Goal: Communication & Community: Answer question/provide support

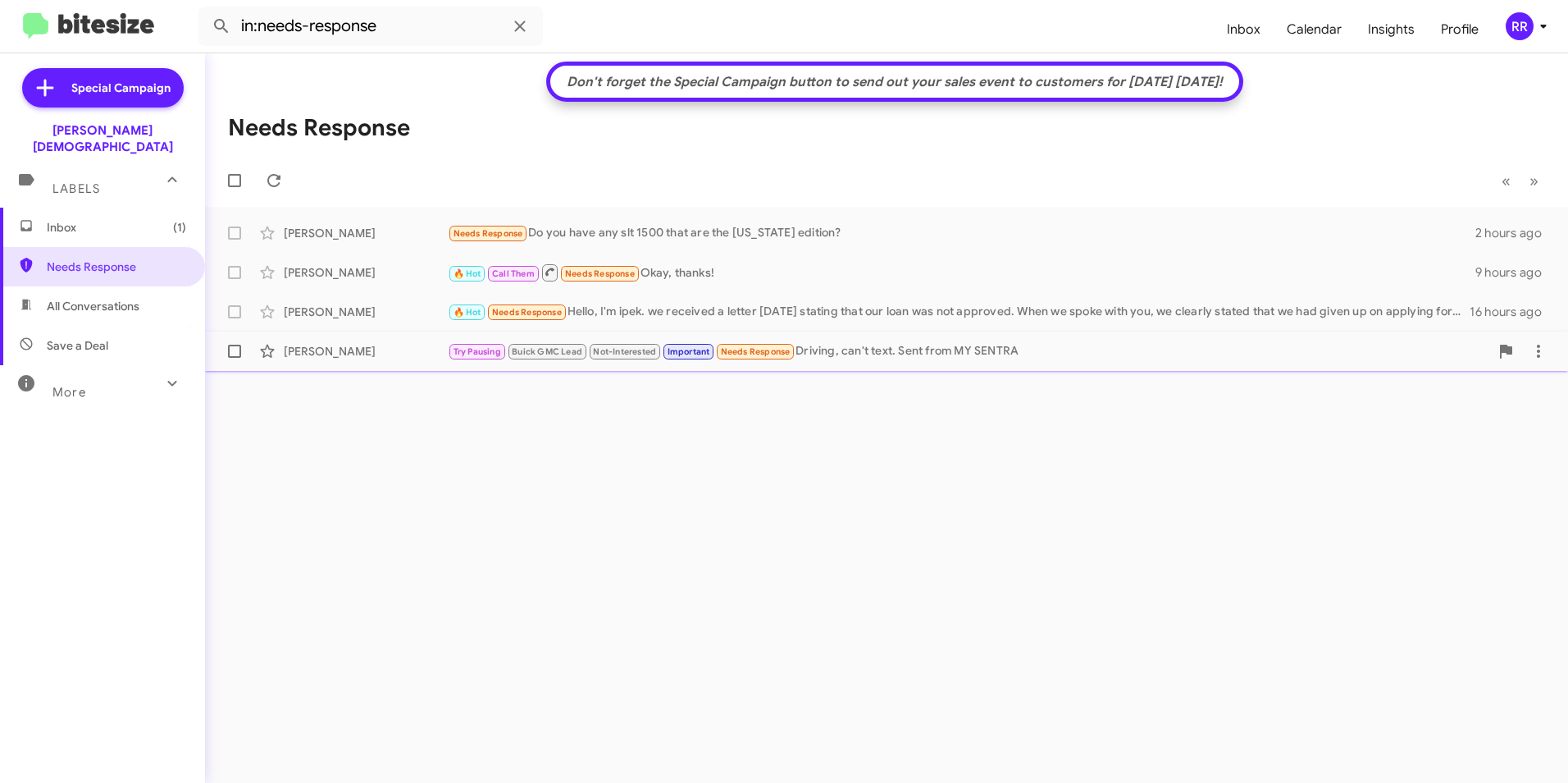
click at [359, 348] on div "[PERSON_NAME]" at bounding box center [366, 351] width 164 height 17
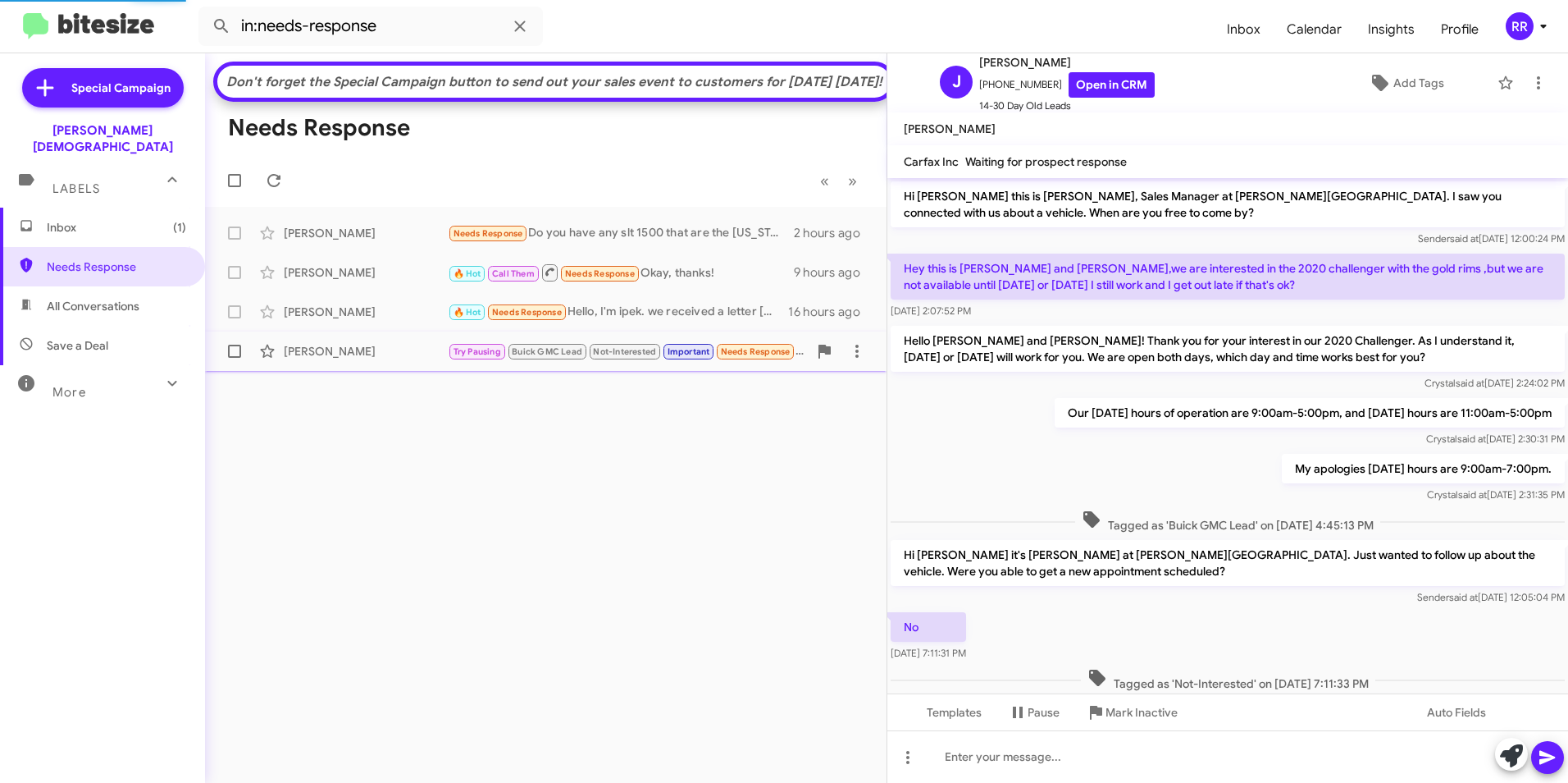
scroll to position [268, 0]
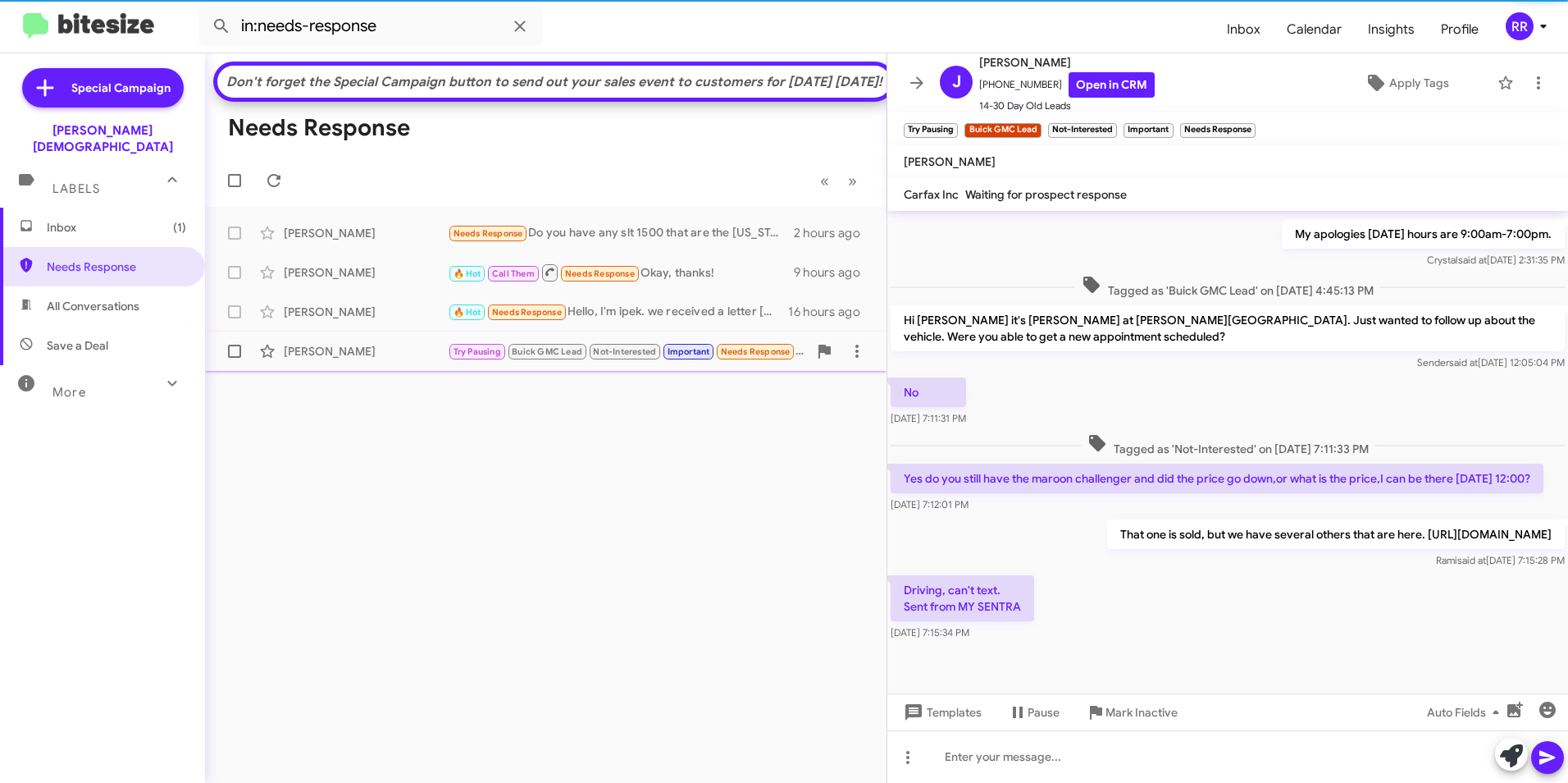
click at [355, 360] on div "[PERSON_NAME]" at bounding box center [366, 351] width 164 height 17
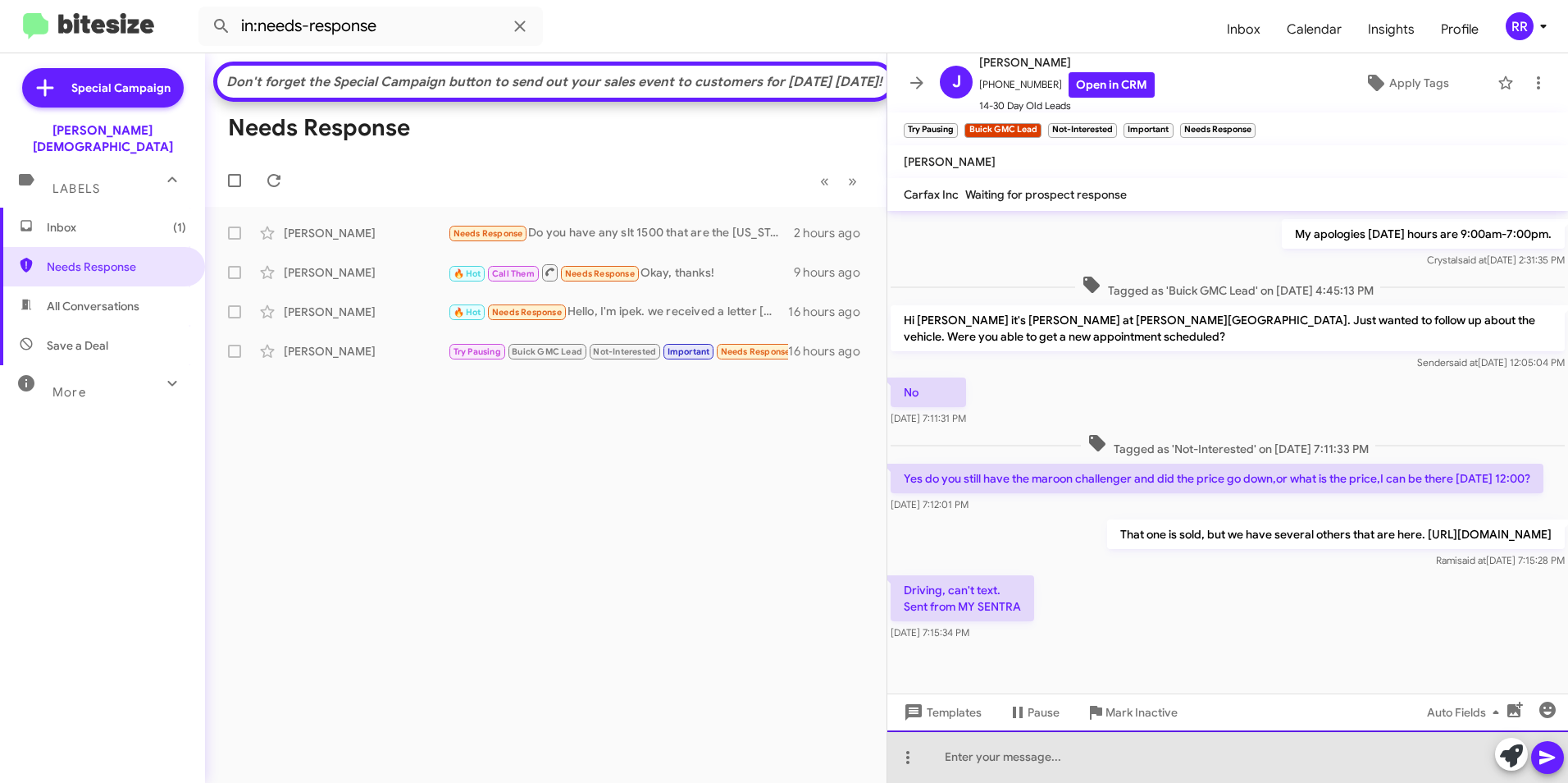
click at [991, 759] on div at bounding box center [1228, 756] width 681 height 52
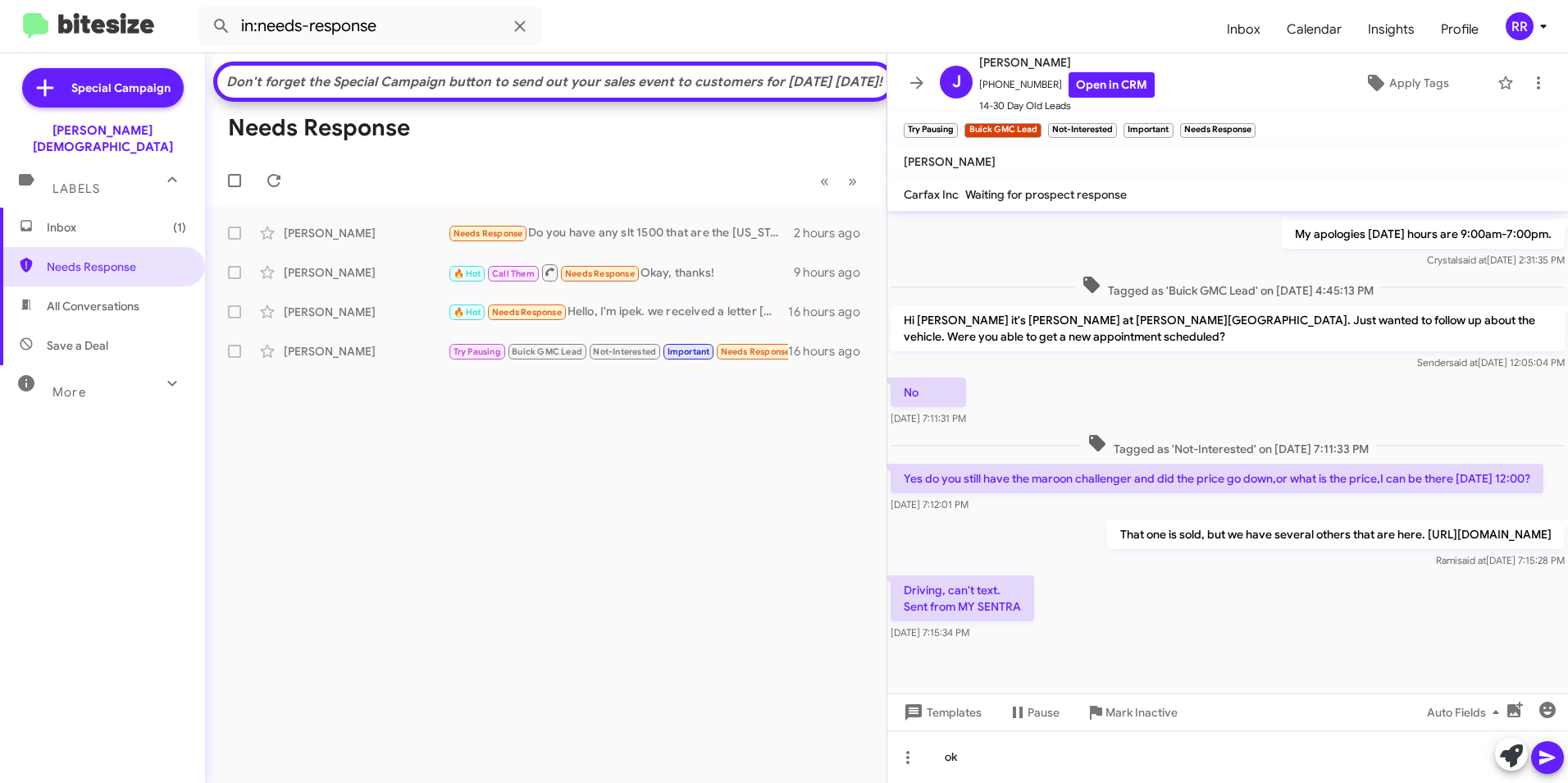
click at [1557, 755] on button at bounding box center [1548, 757] width 33 height 33
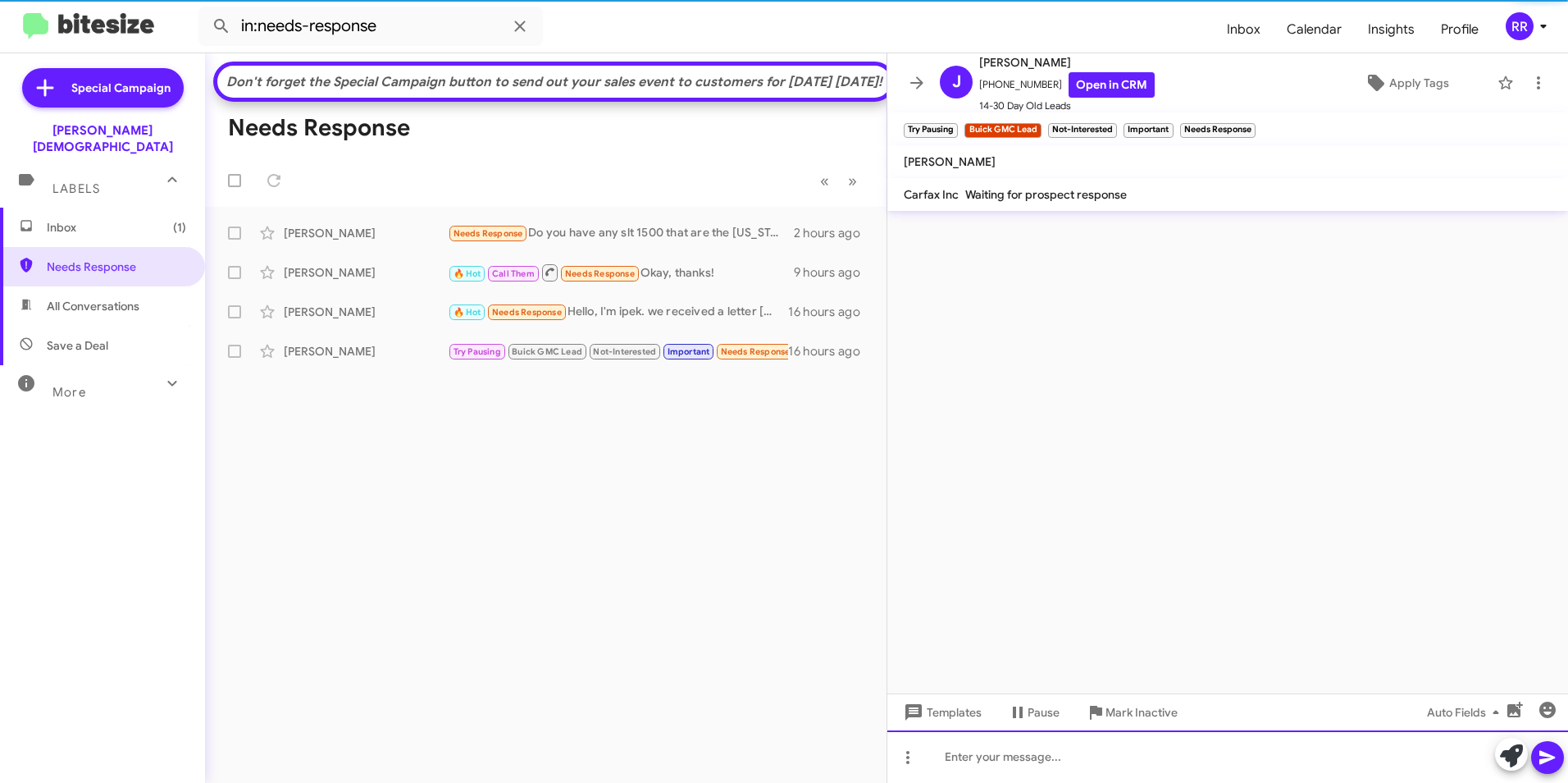
scroll to position [0, 0]
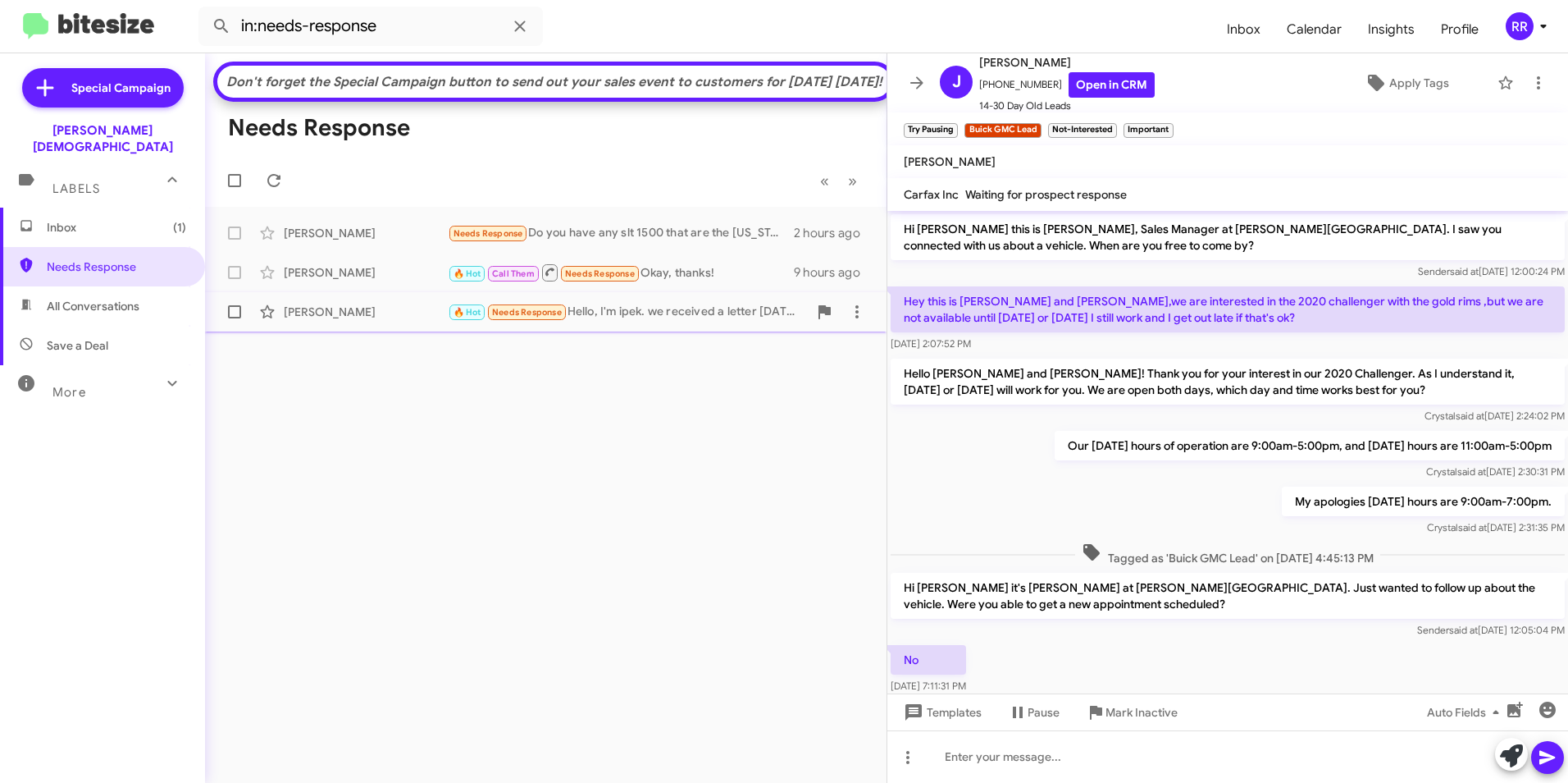
click at [344, 320] on div "[PERSON_NAME]" at bounding box center [366, 312] width 164 height 17
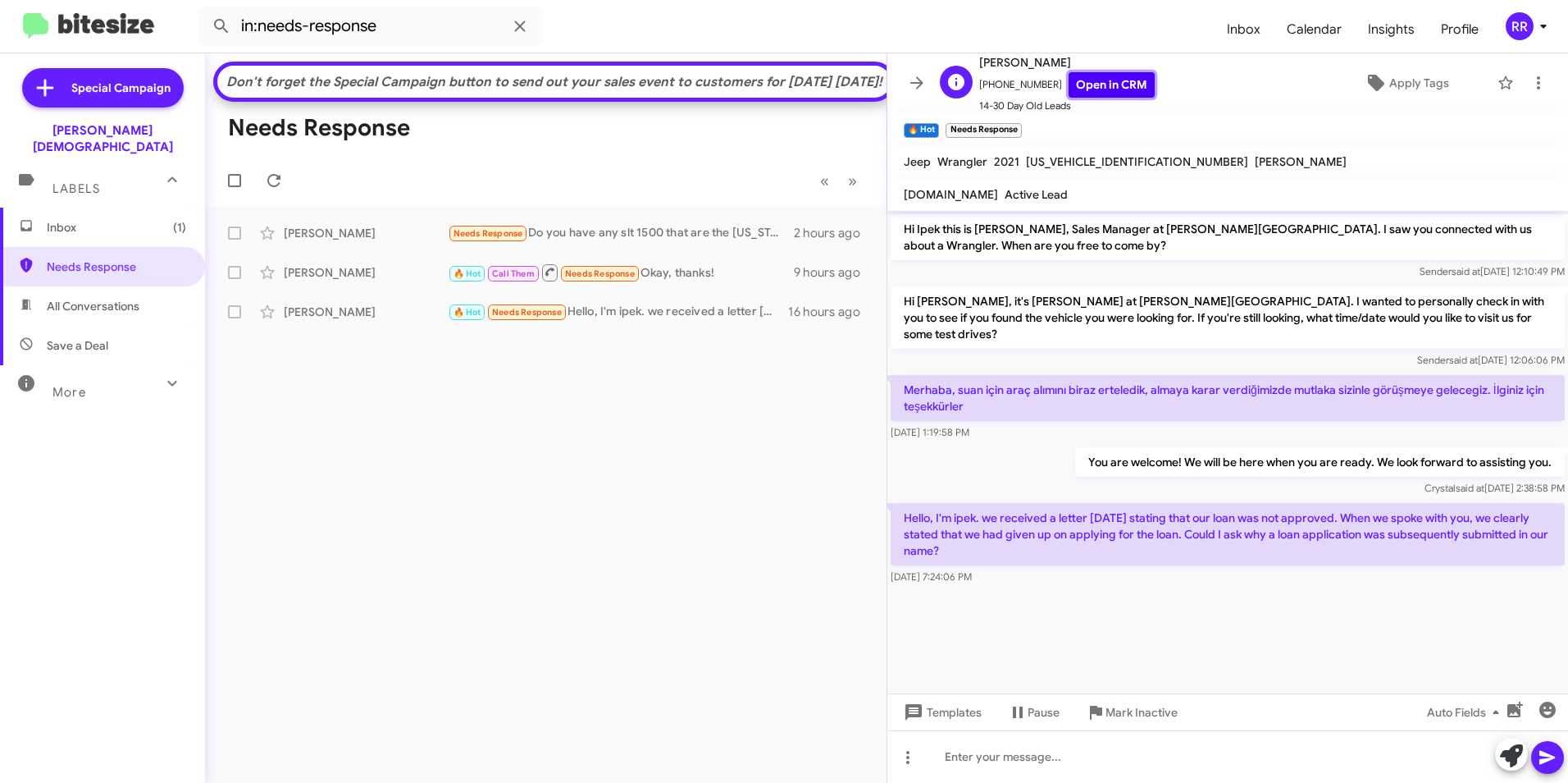
click at [1095, 85] on link "Open in CRM" at bounding box center [1112, 85] width 86 height 26
click at [974, 761] on div at bounding box center [1228, 756] width 681 height 52
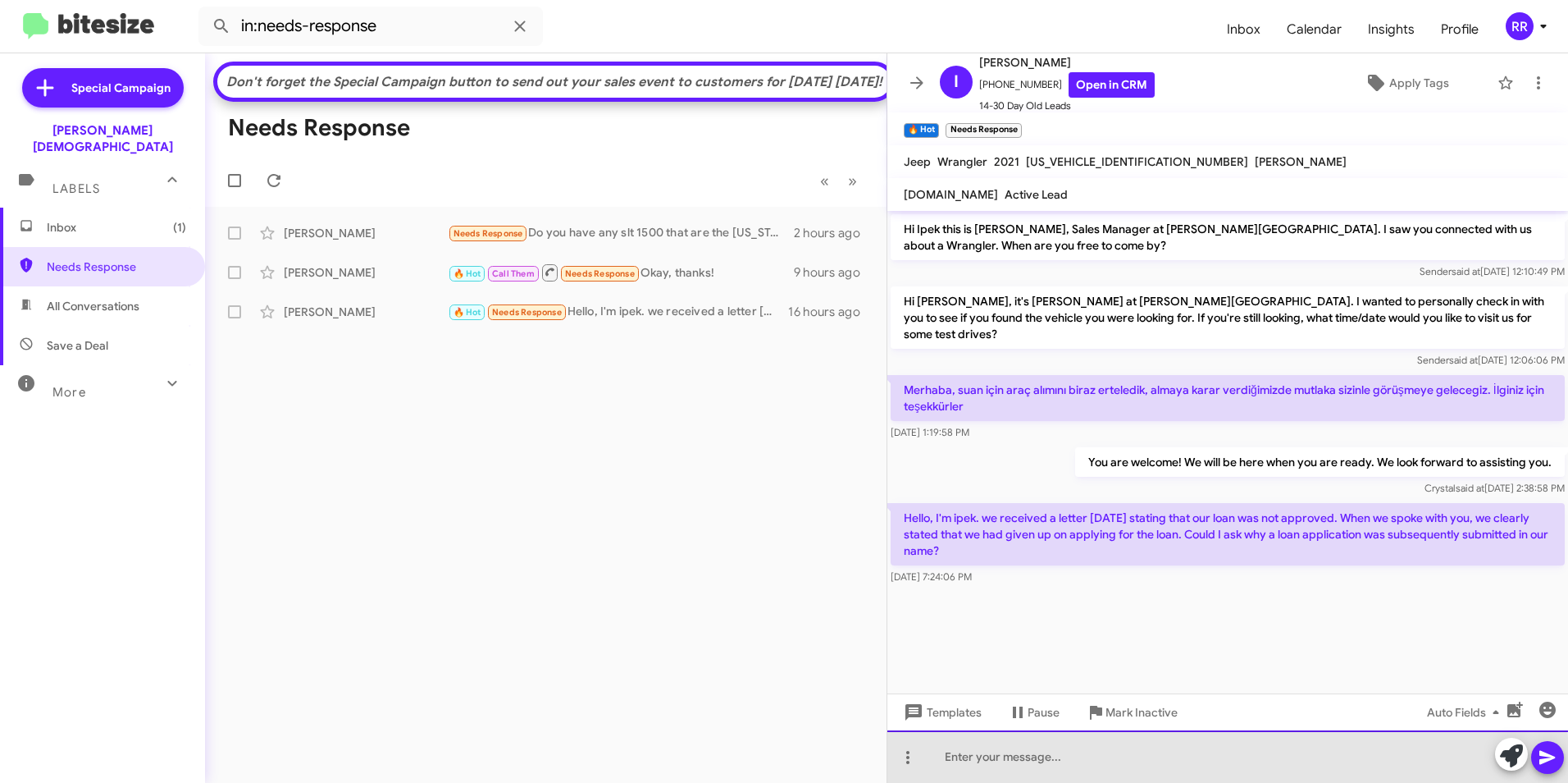
click at [1151, 761] on div at bounding box center [1228, 756] width 681 height 52
click at [1048, 761] on div at bounding box center [1228, 756] width 681 height 52
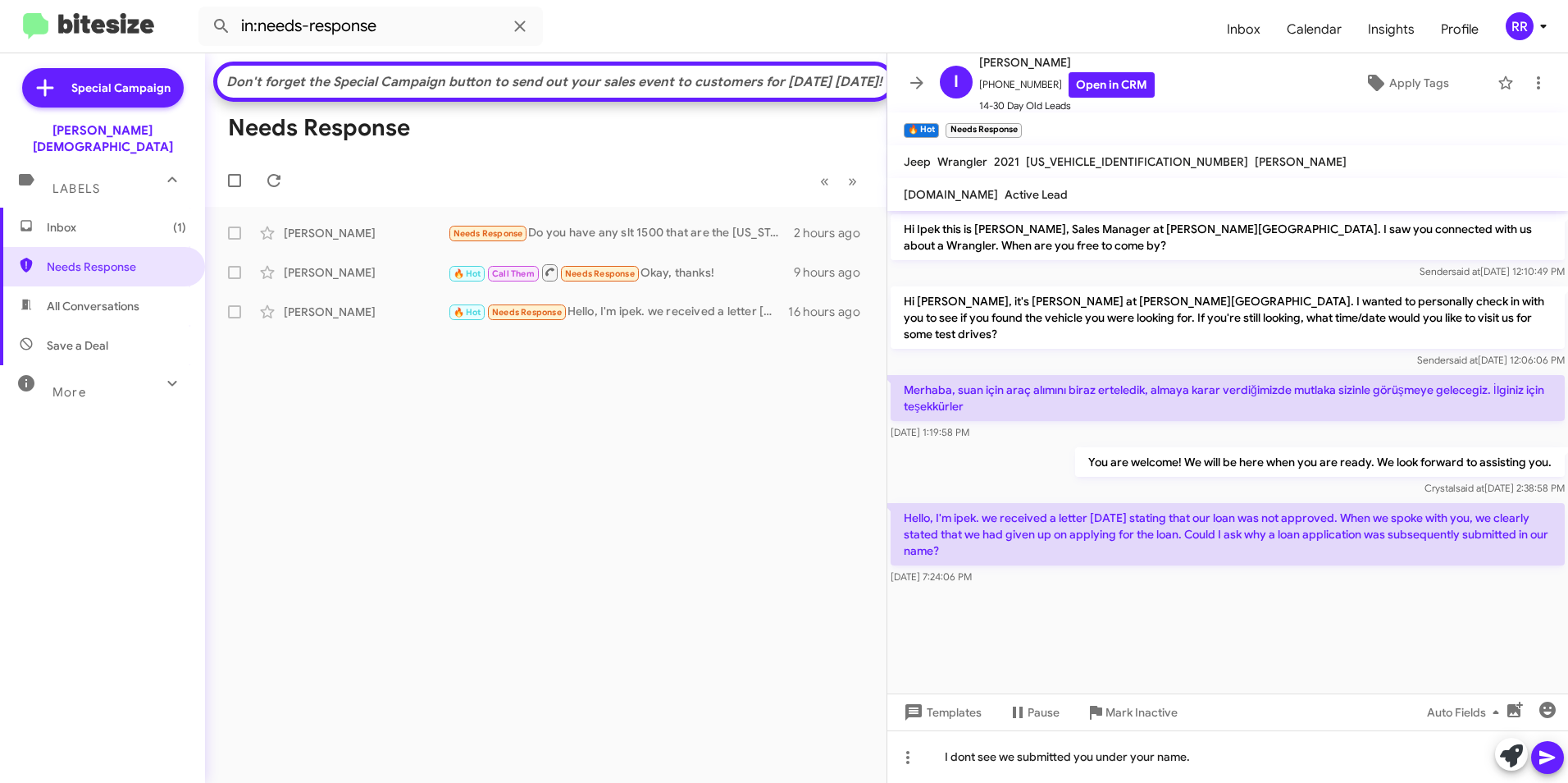
click at [1542, 756] on icon at bounding box center [1547, 757] width 16 height 14
click at [351, 328] on div "[PERSON_NAME] 🔥 Hot Needs Response Hello, I'm ipek. we received a letter [DATE]…" at bounding box center [545, 312] width 655 height 33
click at [328, 320] on div "[PERSON_NAME]" at bounding box center [366, 312] width 164 height 17
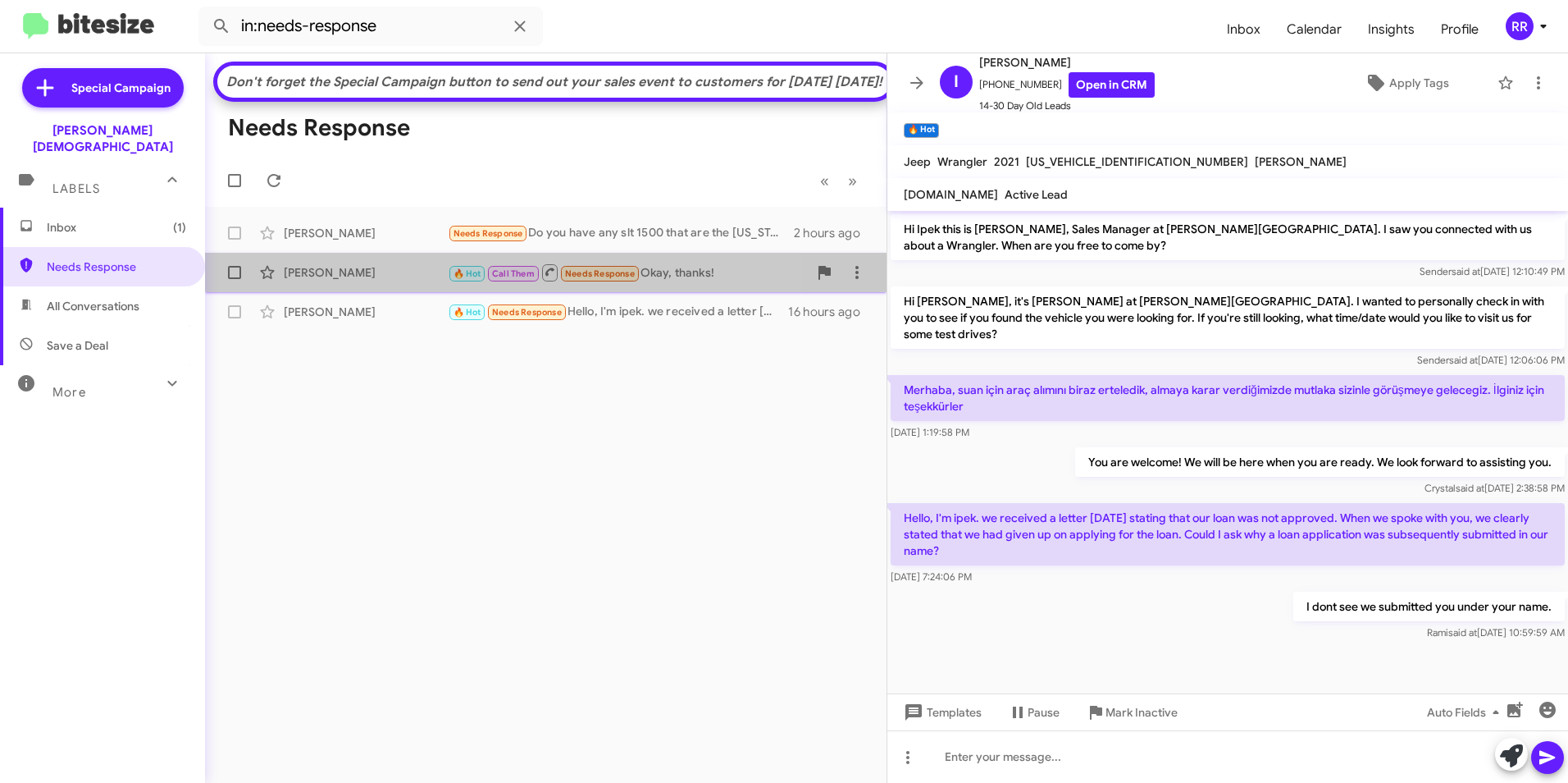
click at [323, 281] on div "[PERSON_NAME]" at bounding box center [366, 273] width 164 height 17
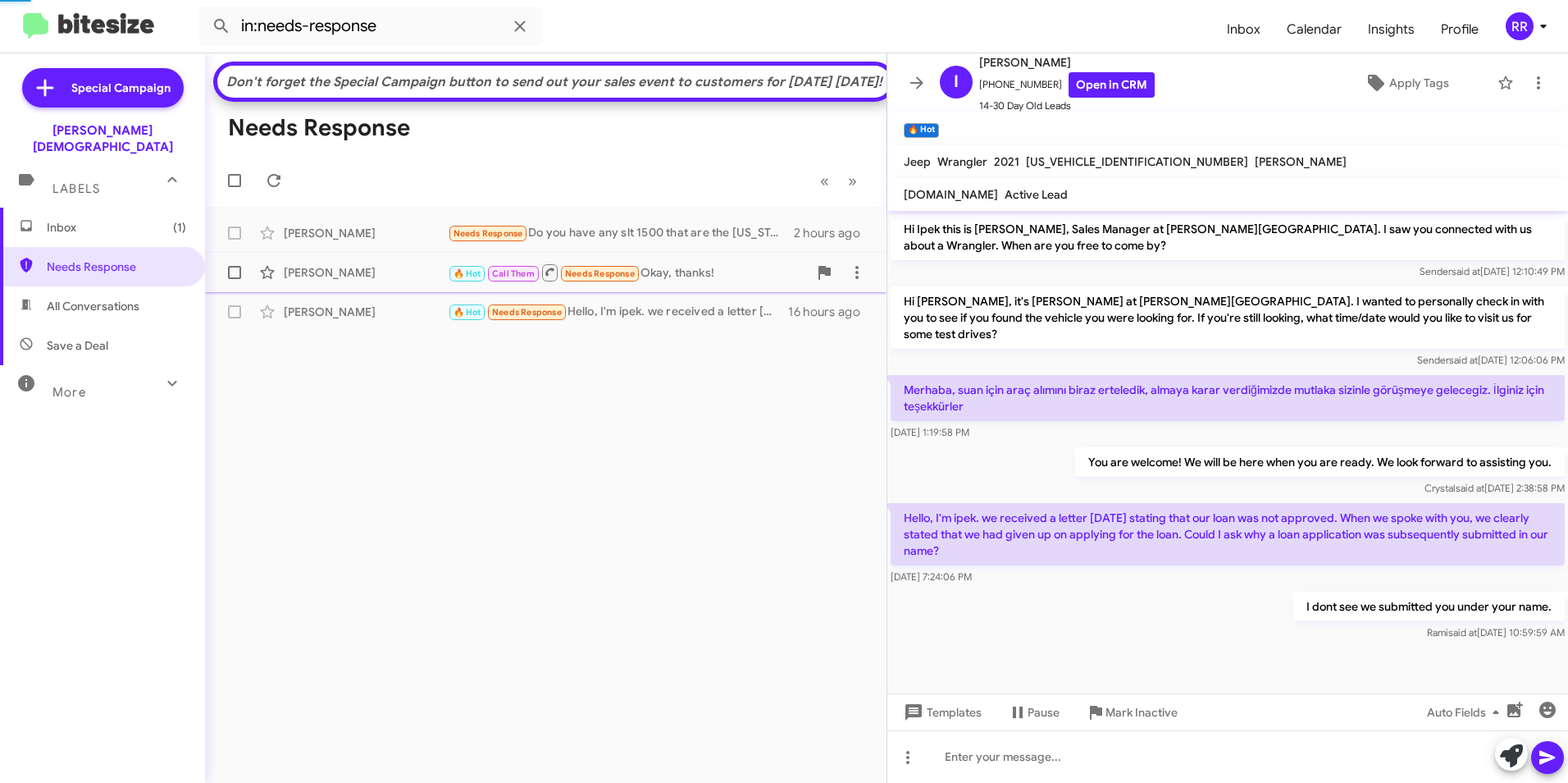
scroll to position [615, 0]
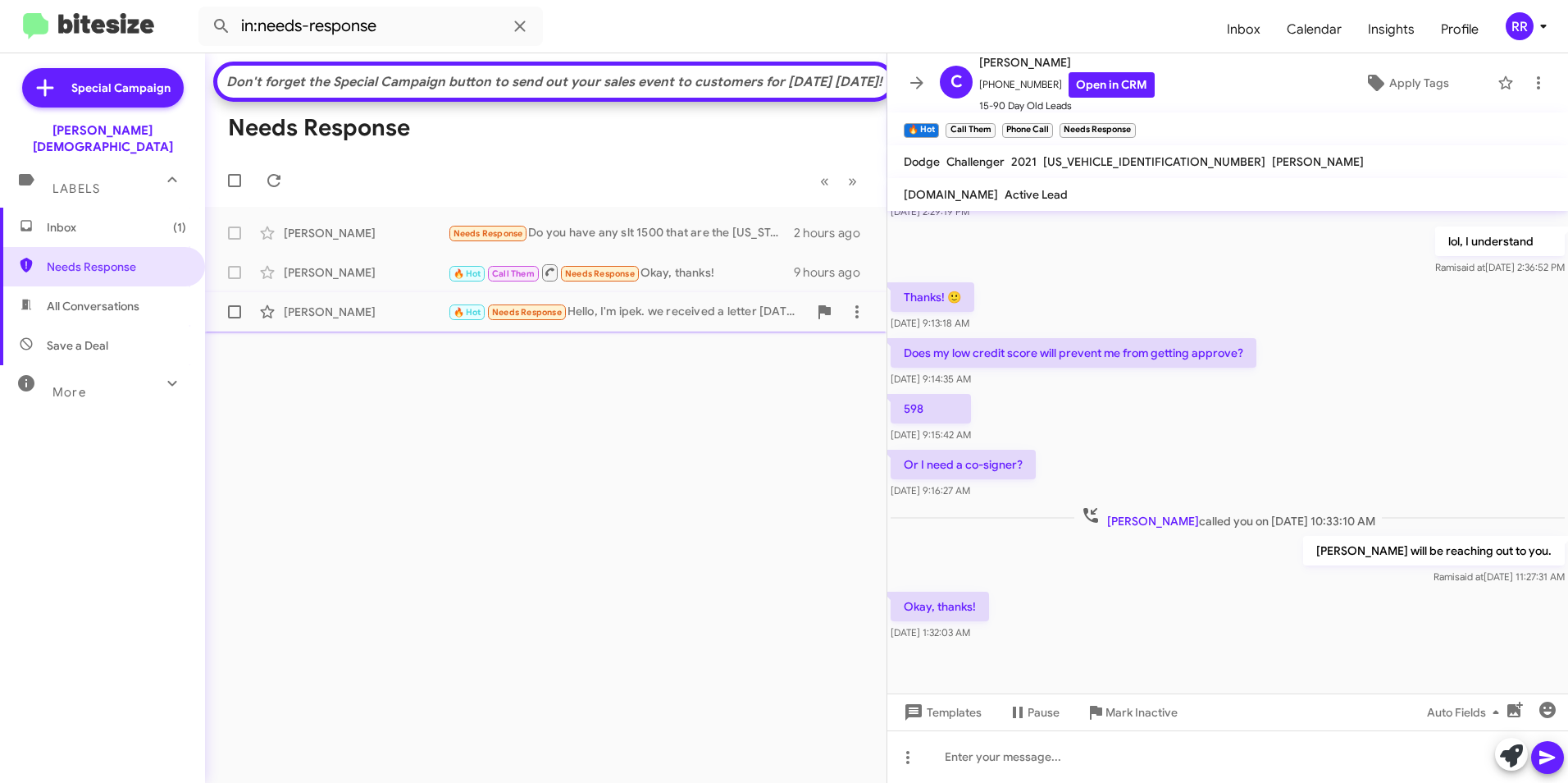
click at [357, 320] on div "[PERSON_NAME]" at bounding box center [366, 312] width 164 height 17
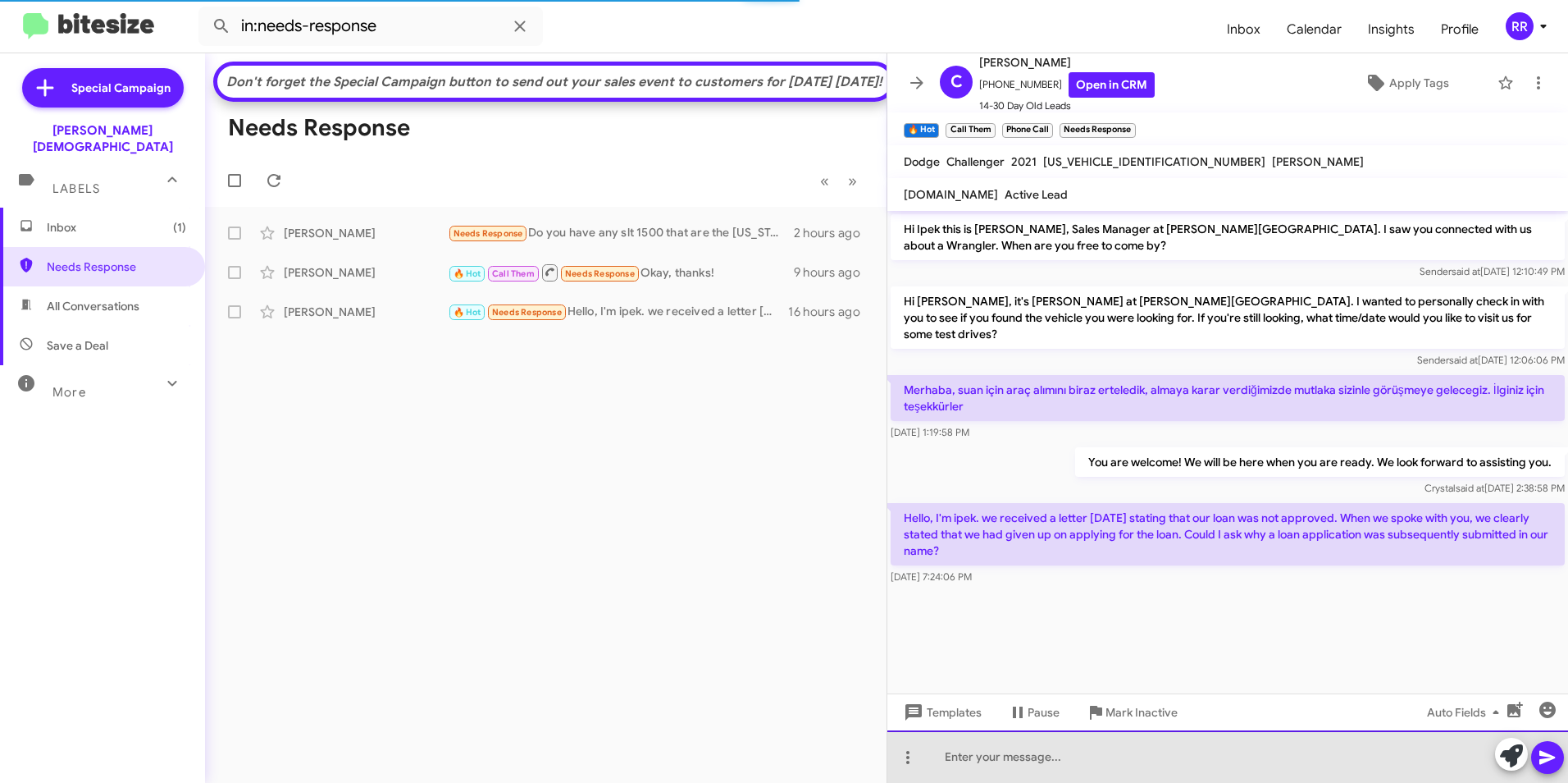
click at [1011, 761] on div at bounding box center [1228, 756] width 681 height 52
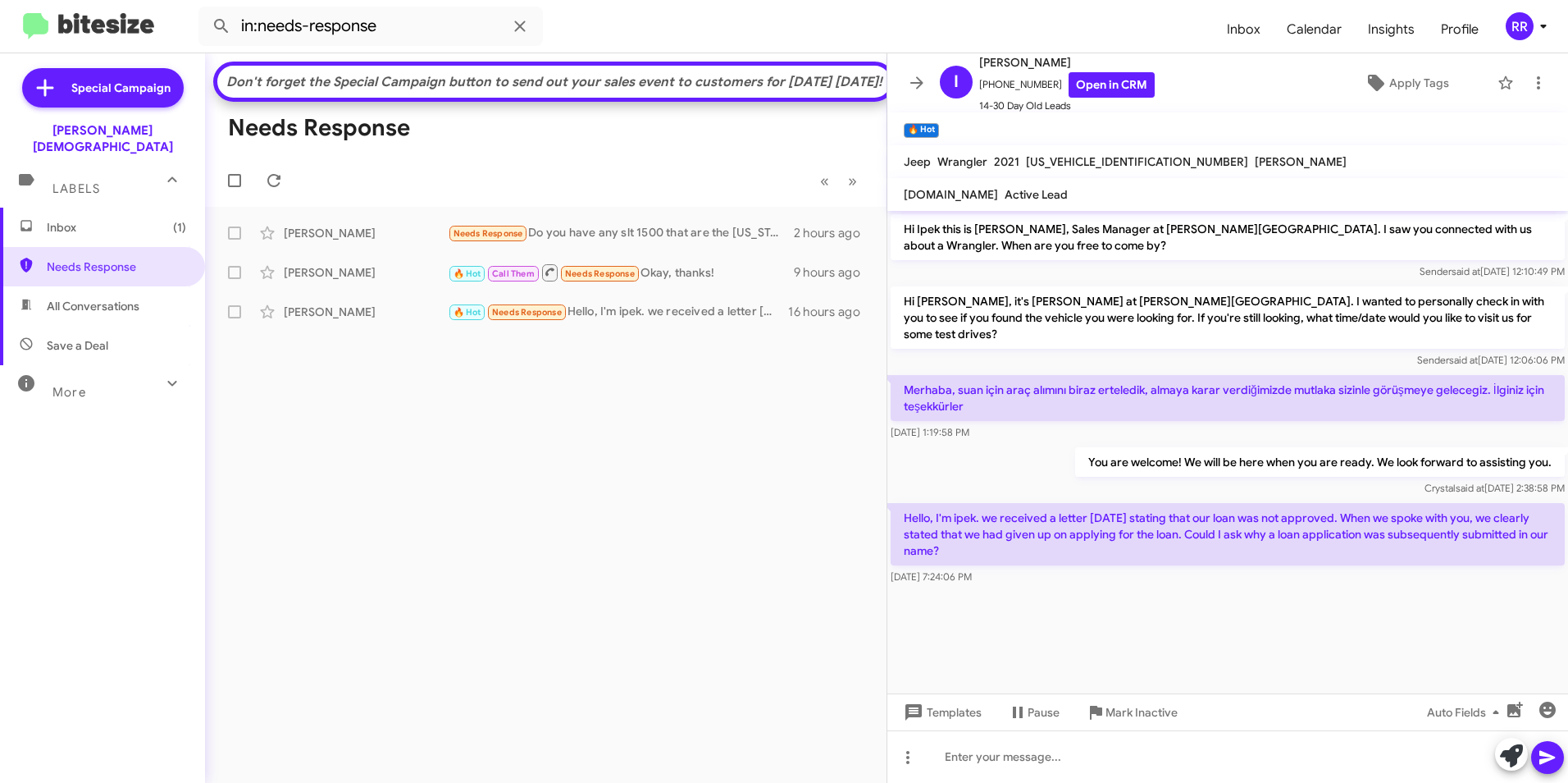
click at [72, 219] on span "Inbox (1)" at bounding box center [116, 227] width 139 height 17
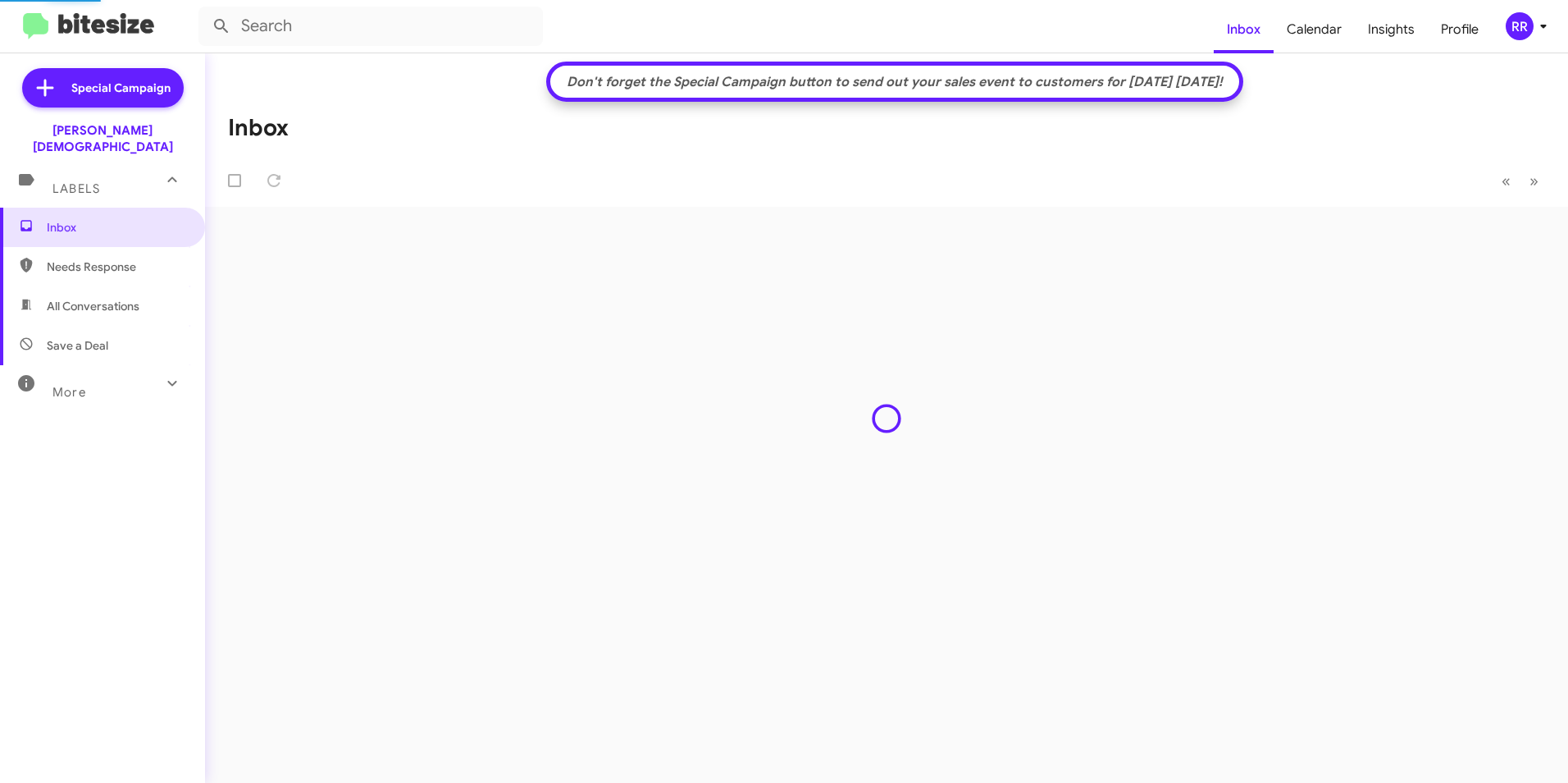
click at [81, 259] on span "Needs Response" at bounding box center [116, 267] width 139 height 17
type input "in:needs-response"
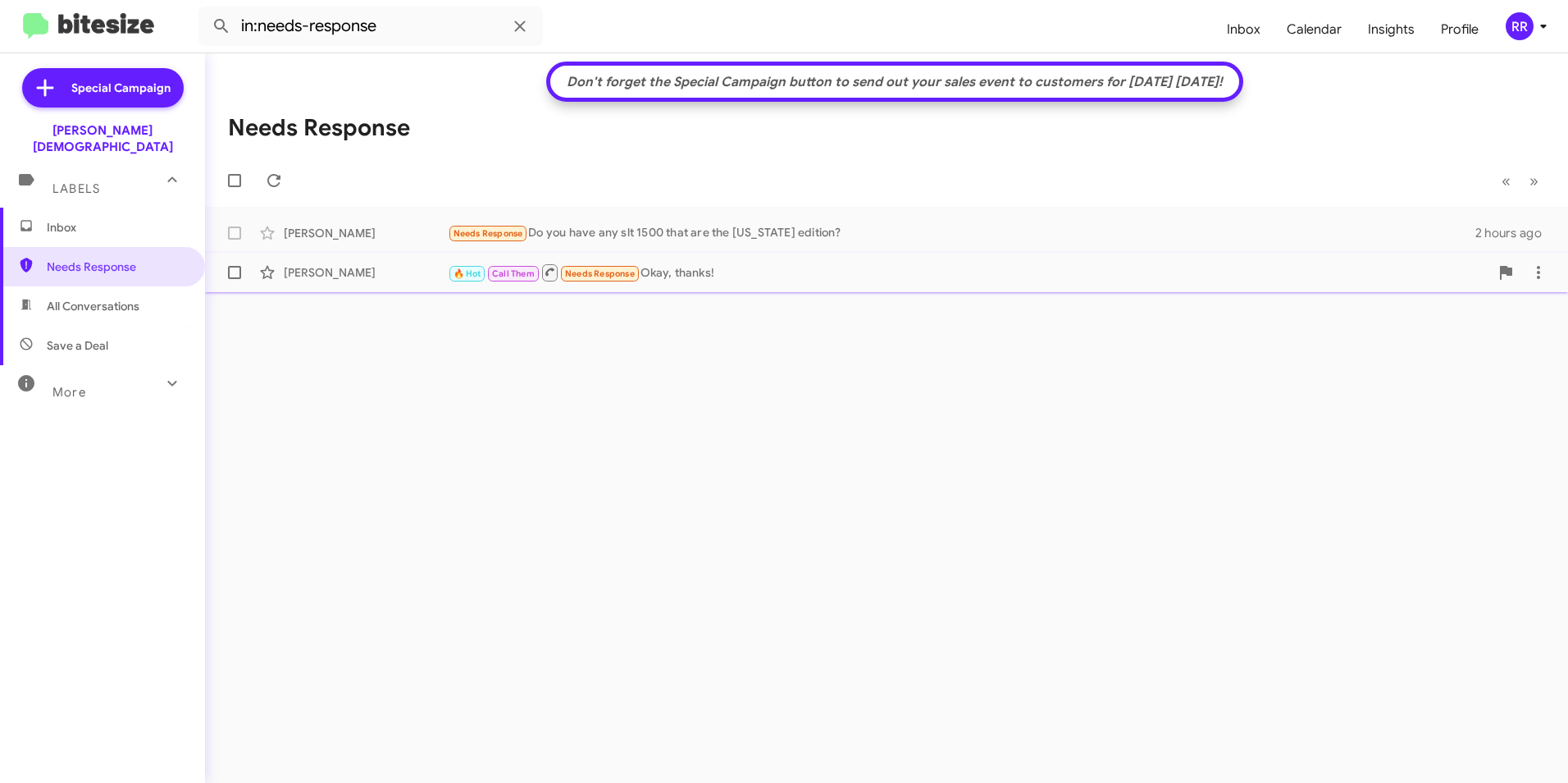
click at [350, 281] on div "[PERSON_NAME]" at bounding box center [366, 273] width 164 height 17
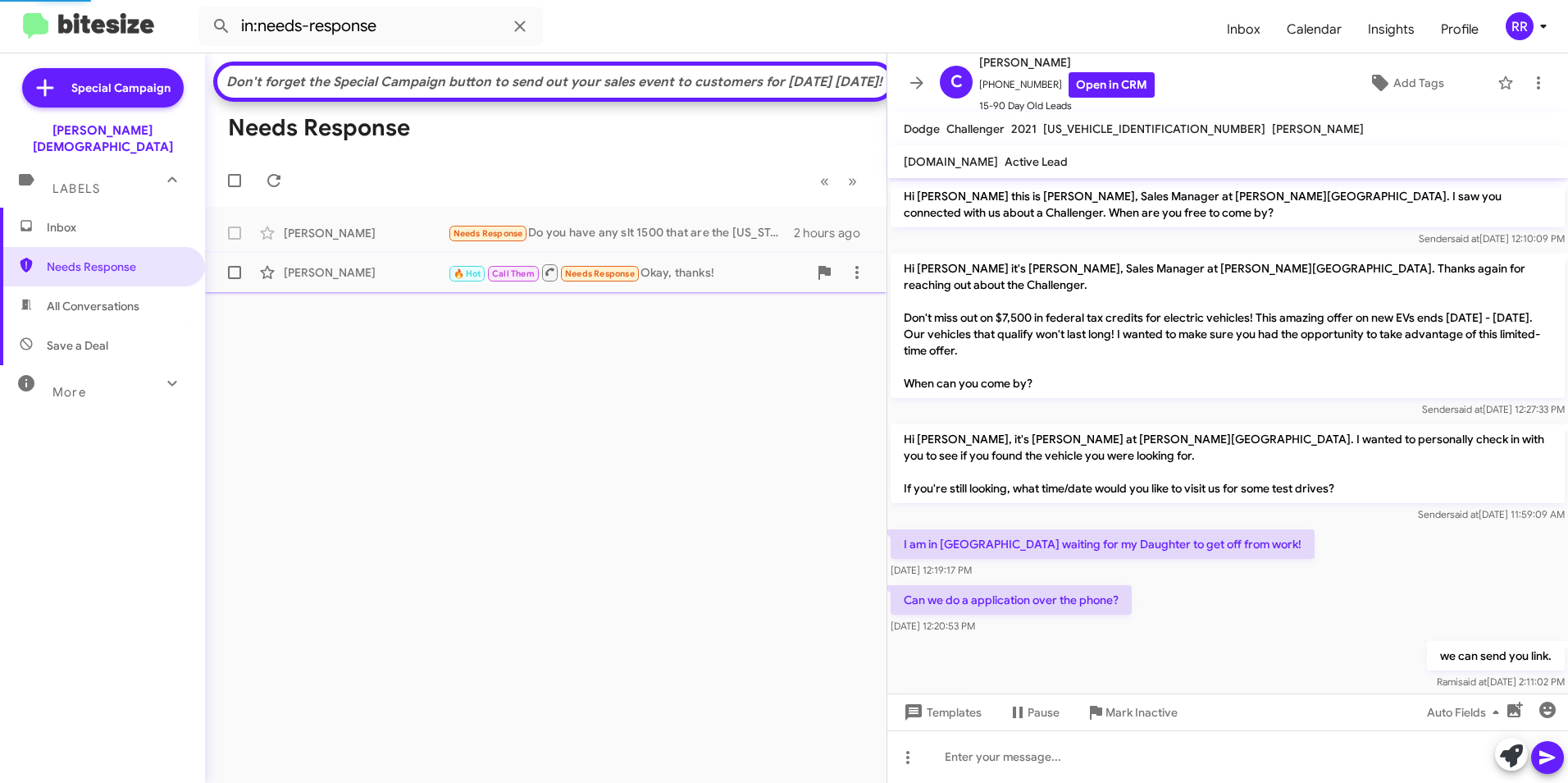
scroll to position [516, 0]
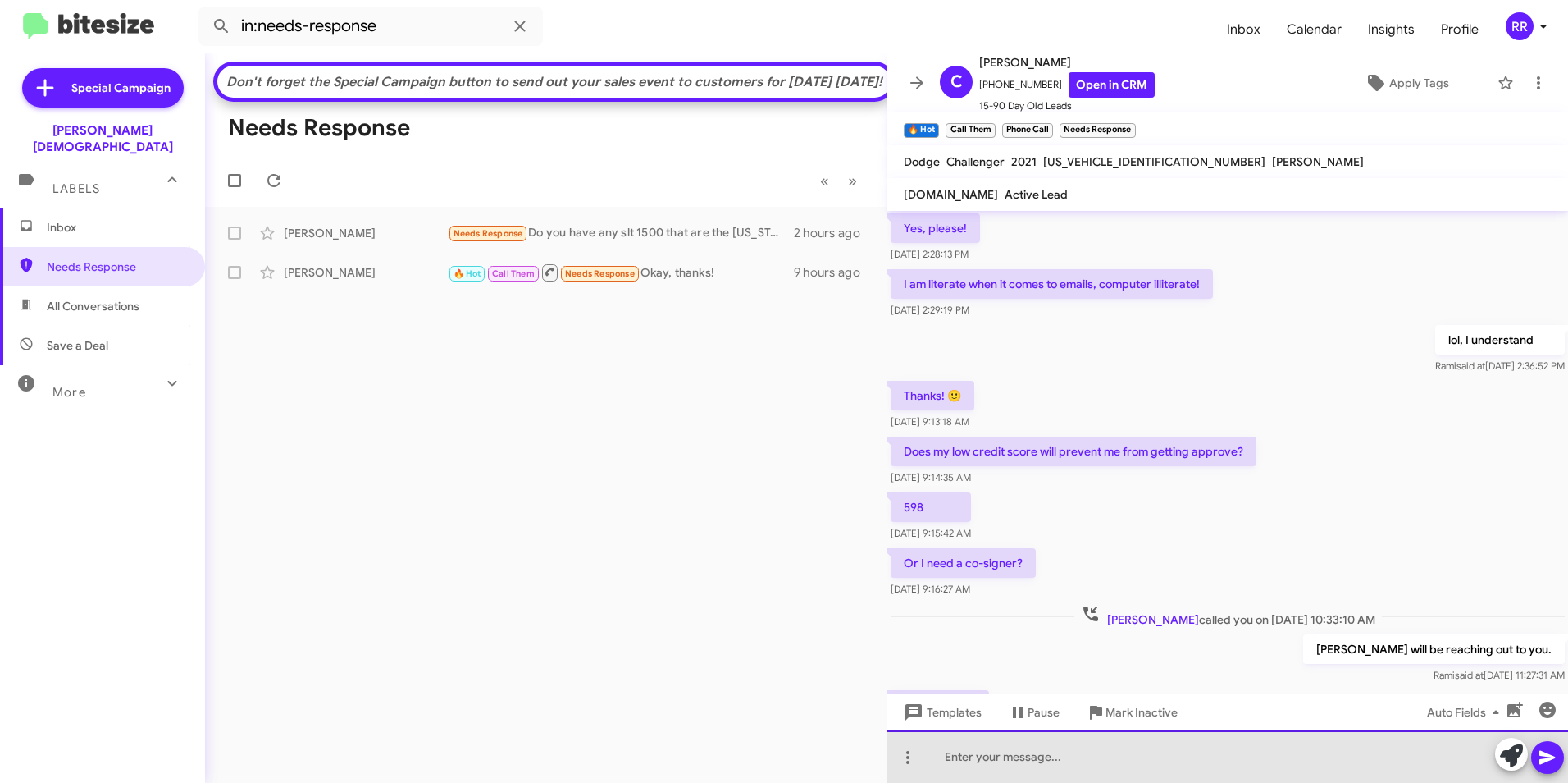
click at [978, 763] on div at bounding box center [1228, 756] width 681 height 52
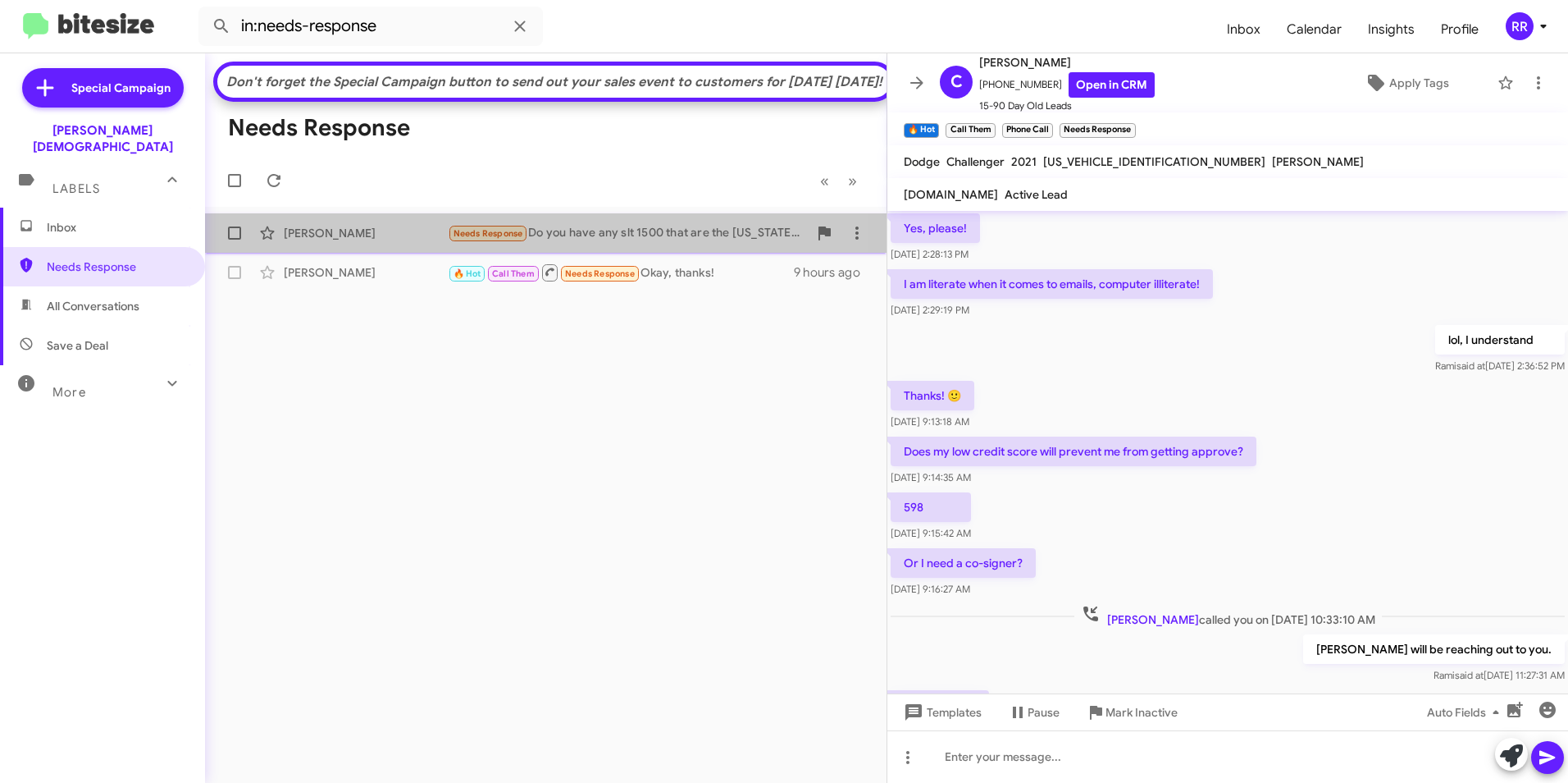
click at [357, 241] on div "[PERSON_NAME]" at bounding box center [366, 233] width 164 height 17
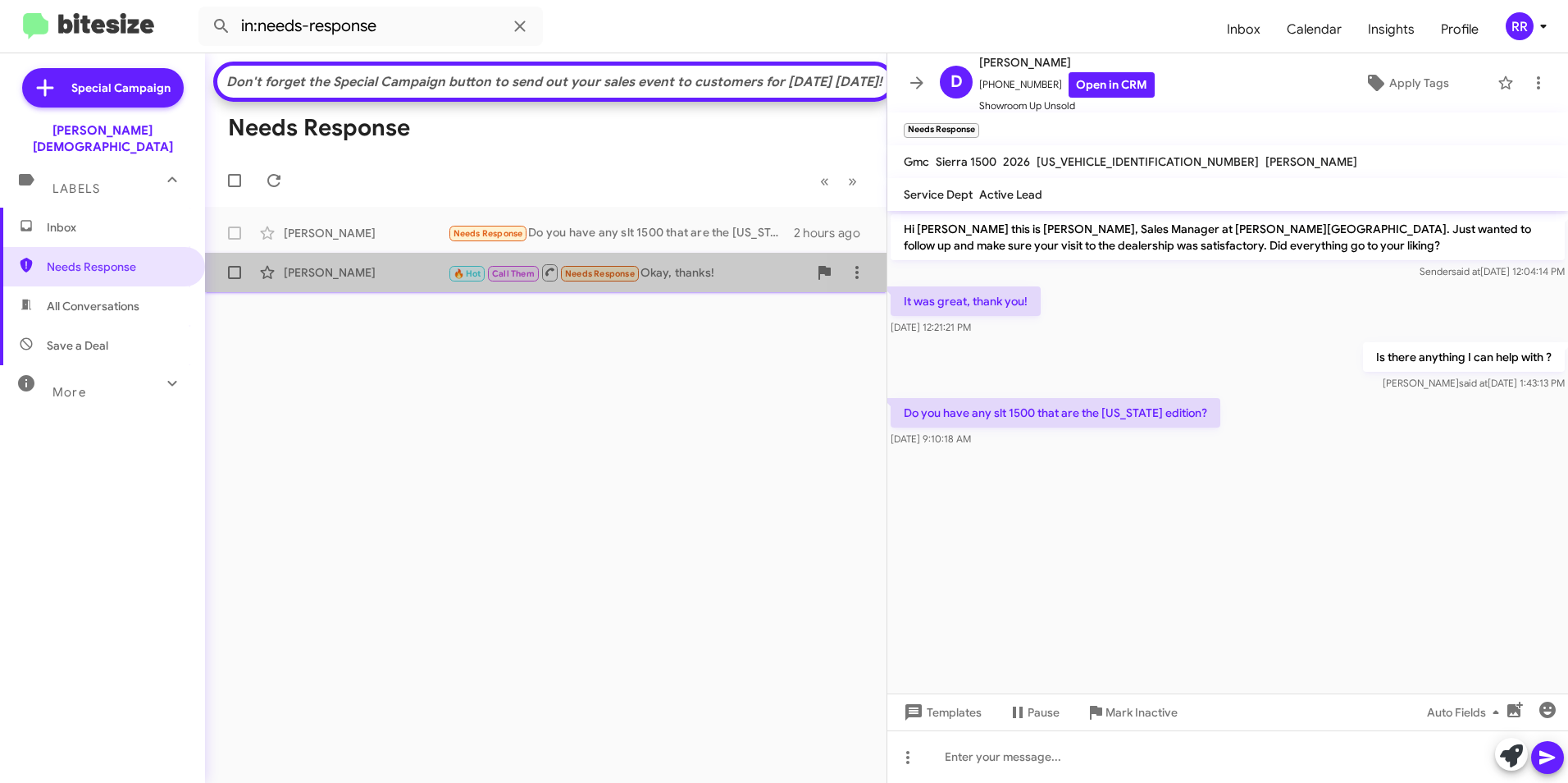
click at [336, 281] on div "[PERSON_NAME]" at bounding box center [366, 273] width 164 height 17
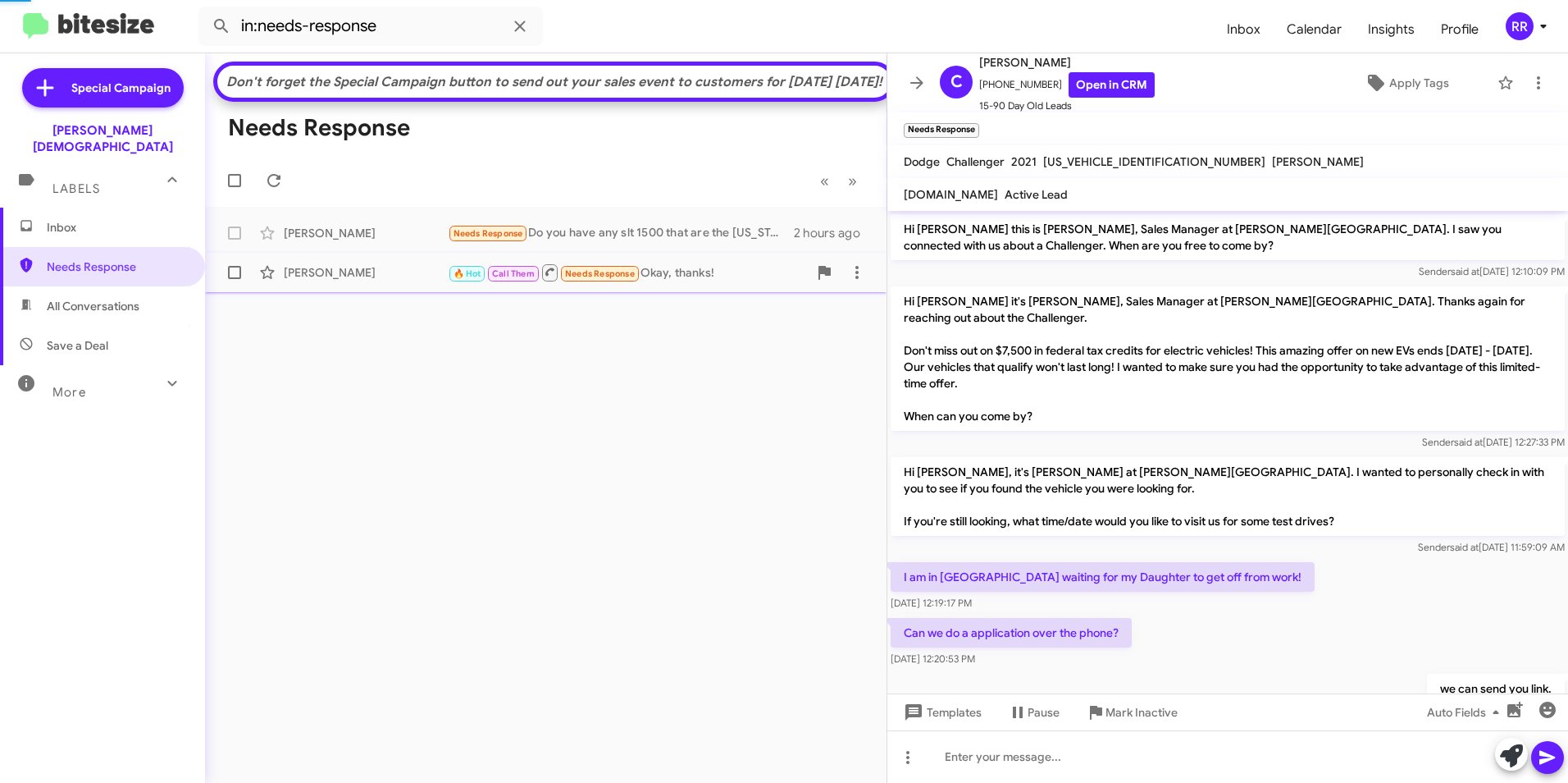
scroll to position [615, 0]
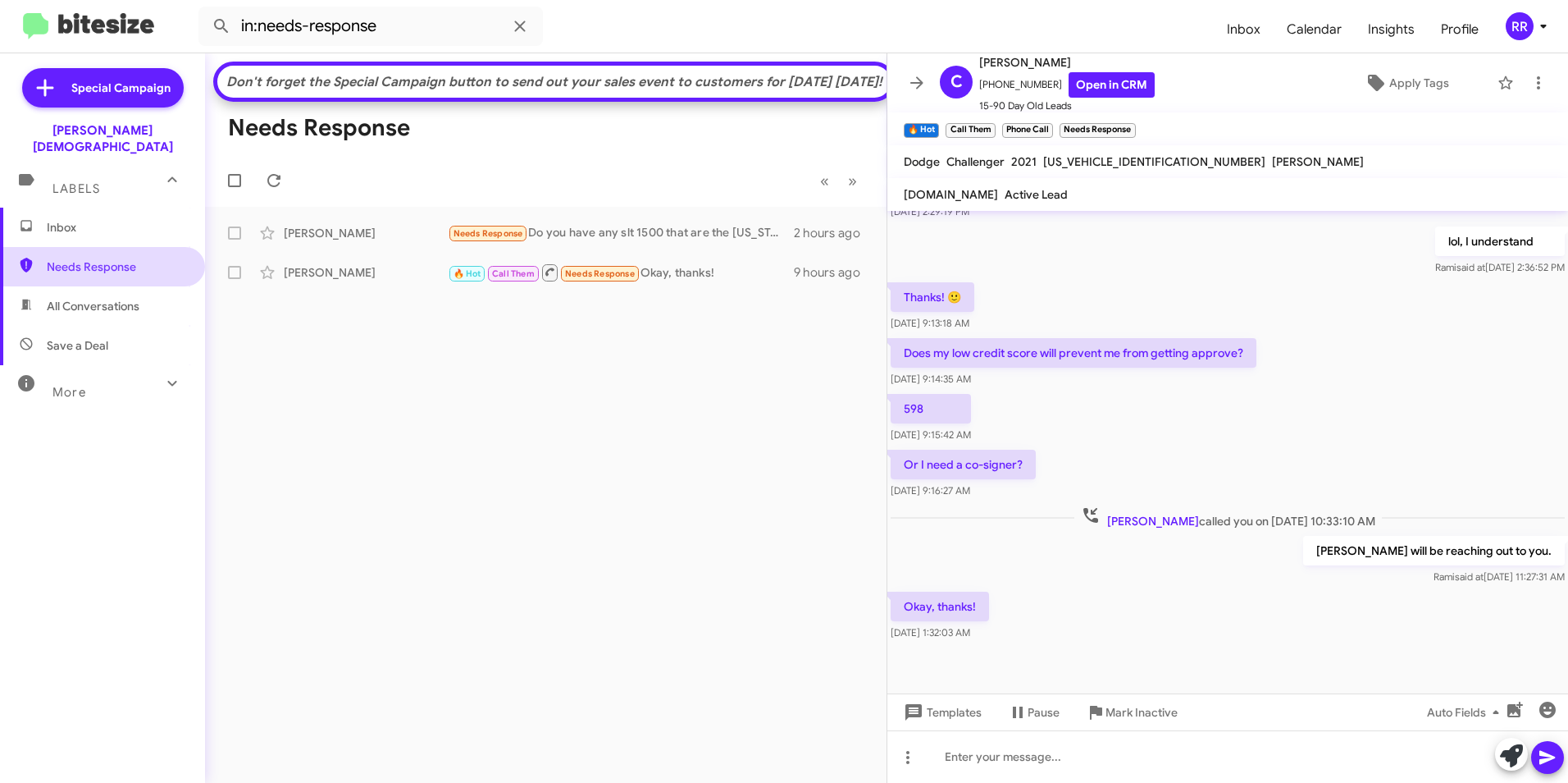
click at [103, 259] on span "Needs Response" at bounding box center [103, 267] width 205 height 40
